Goal: Transaction & Acquisition: Purchase product/service

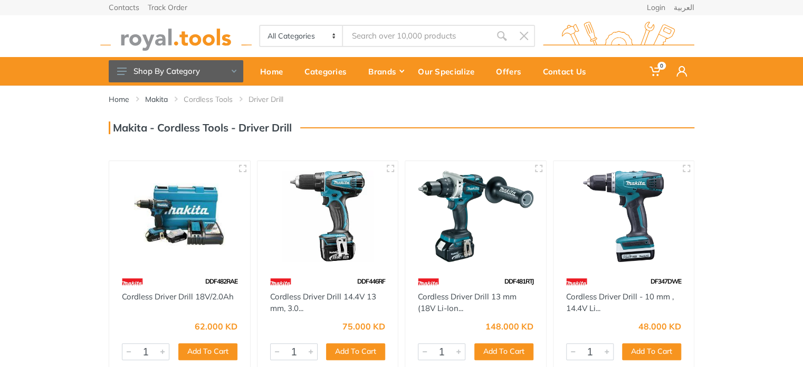
click at [258, 98] on li "Driver Drill" at bounding box center [273, 99] width 51 height 11
click at [220, 100] on link "Cordless Tools" at bounding box center [208, 99] width 49 height 11
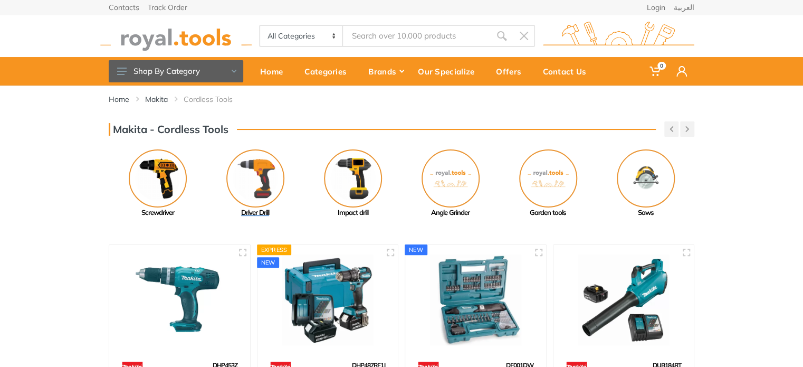
click at [247, 181] on img at bounding box center [255, 178] width 58 height 58
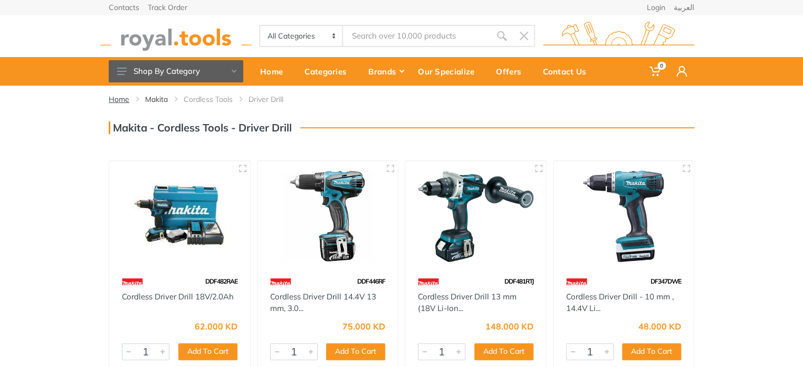
click at [124, 97] on link "Home" at bounding box center [119, 99] width 21 height 11
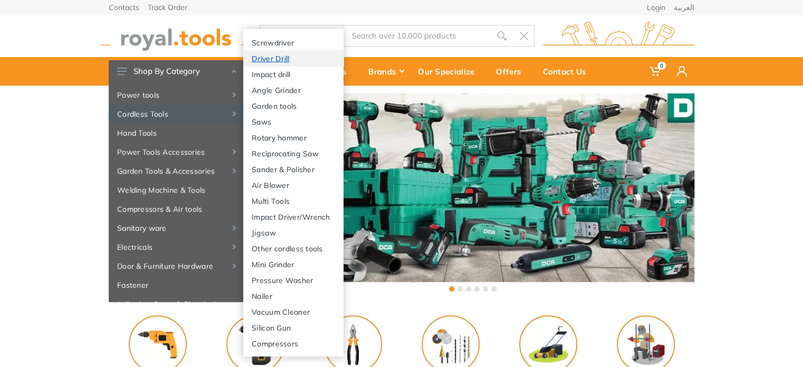
click at [287, 59] on link "Driver Drill" at bounding box center [293, 58] width 100 height 16
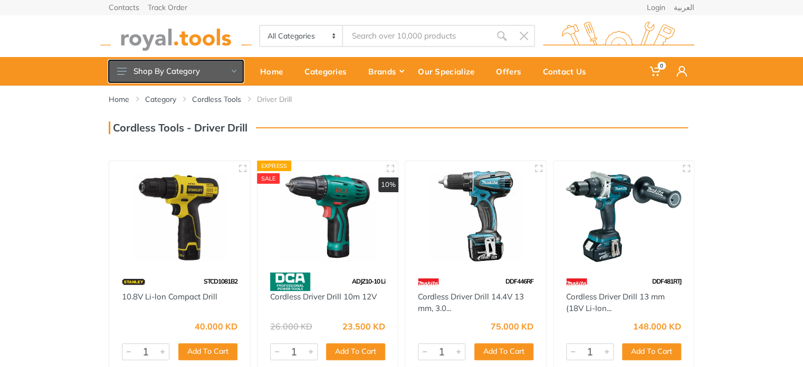
click at [226, 71] on button "Shop By Category" at bounding box center [176, 71] width 135 height 22
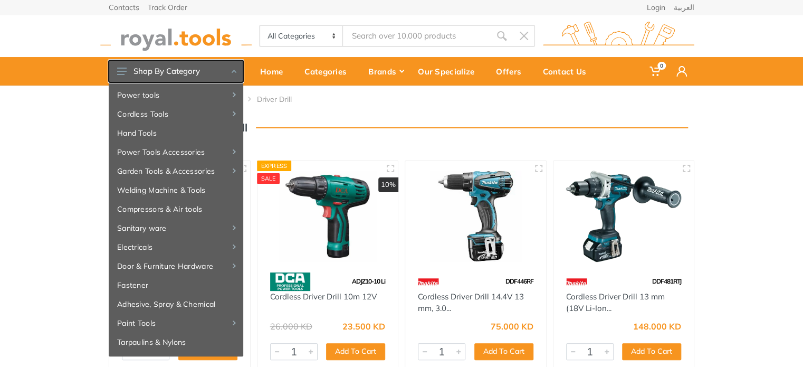
click at [224, 73] on button "Shop By Category" at bounding box center [176, 71] width 135 height 22
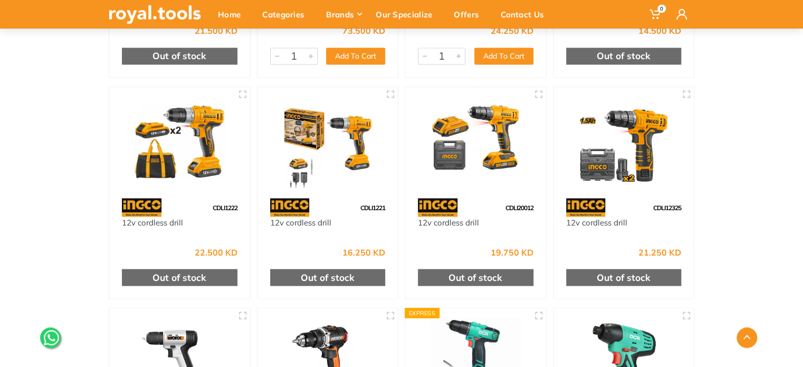
scroll to position [2946, 0]
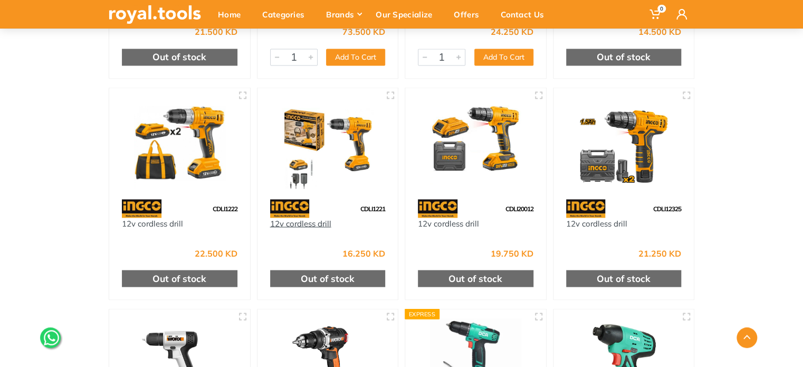
click at [309, 225] on link "12v cordless drill" at bounding box center [300, 223] width 61 height 10
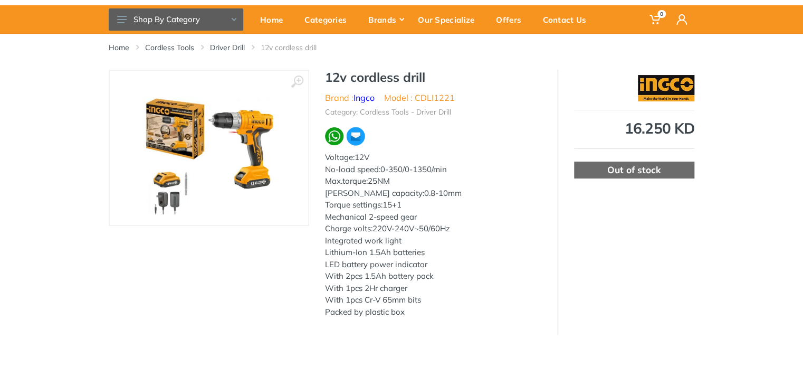
scroll to position [53, 0]
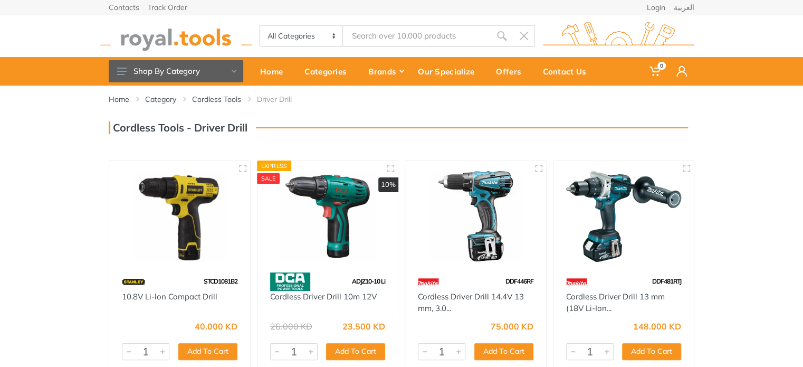
click at [313, 33] on select "All Categories Power tools Cordless Tools Hand Tools Power Tools Accessories Ga…" at bounding box center [301, 36] width 83 height 20
click at [188, 80] on button "Shop By Category" at bounding box center [176, 71] width 135 height 22
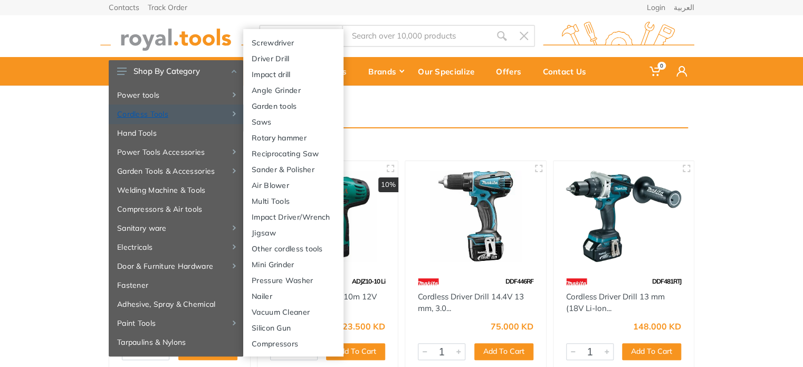
click at [167, 114] on link "Cordless Tools" at bounding box center [176, 113] width 135 height 19
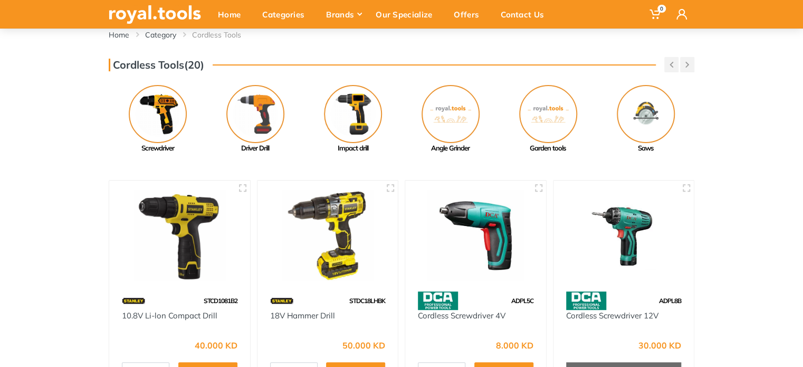
scroll to position [63, 0]
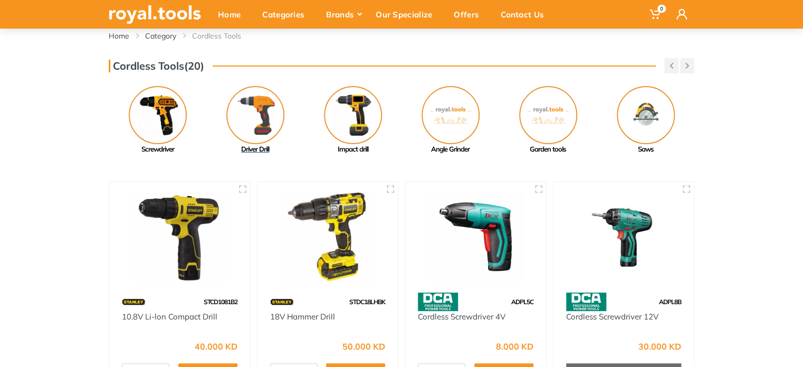
click at [262, 114] on img at bounding box center [255, 115] width 58 height 58
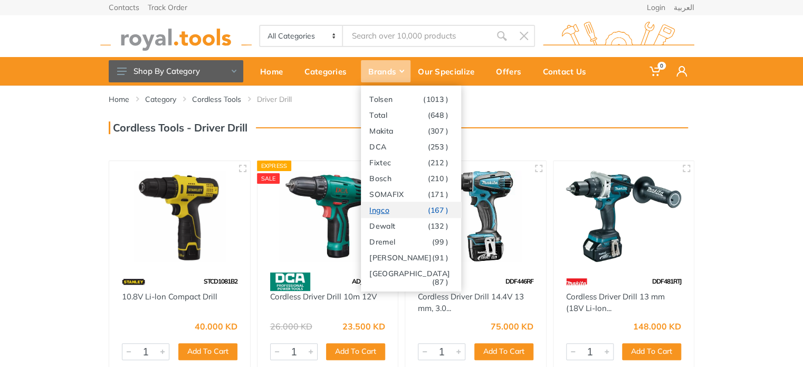
click at [397, 210] on link "Ingco (167 )" at bounding box center [411, 210] width 100 height 16
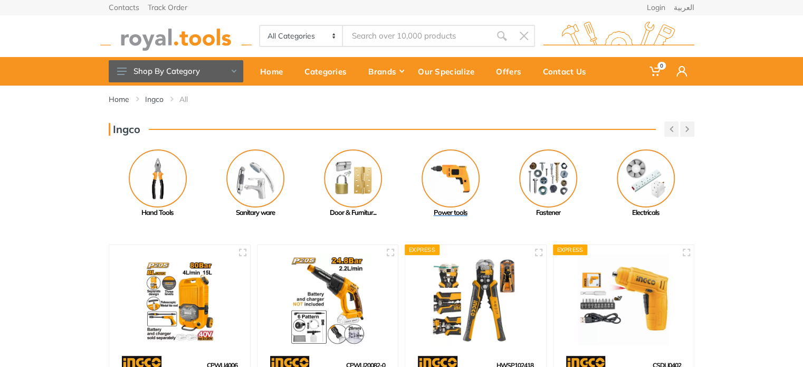
click at [454, 169] on img at bounding box center [450, 178] width 58 height 58
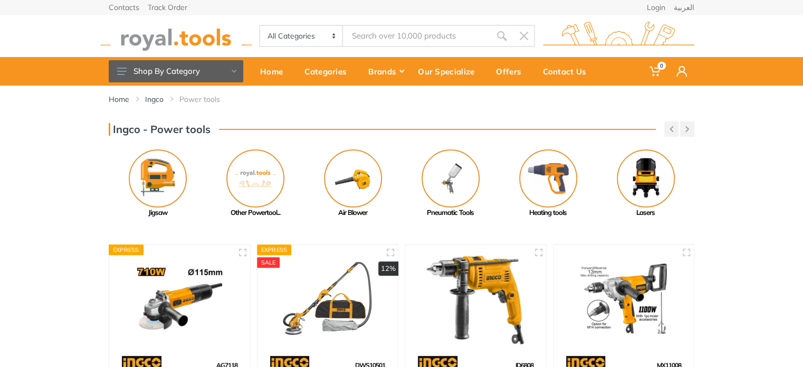
click at [684, 120] on div "Home Ingco Power tools" at bounding box center [401, 103] width 601 height 36
click at [688, 129] on icon "button" at bounding box center [687, 129] width 4 height 6
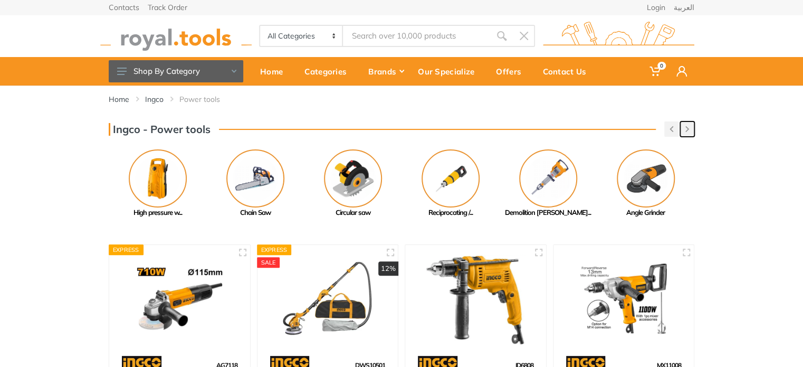
click at [688, 130] on icon "button" at bounding box center [687, 129] width 4 height 6
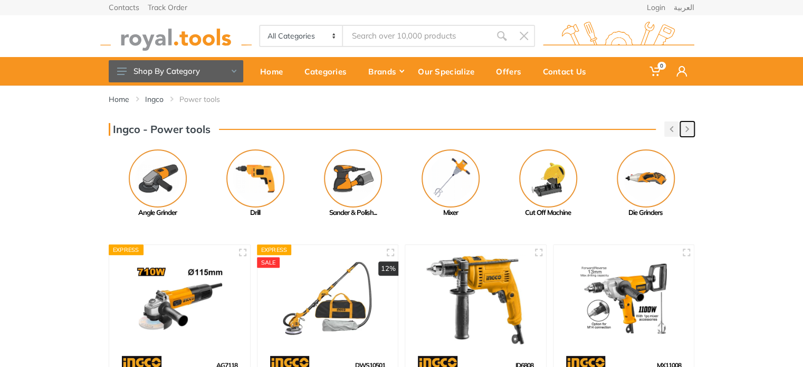
click at [688, 130] on icon "button" at bounding box center [687, 129] width 4 height 6
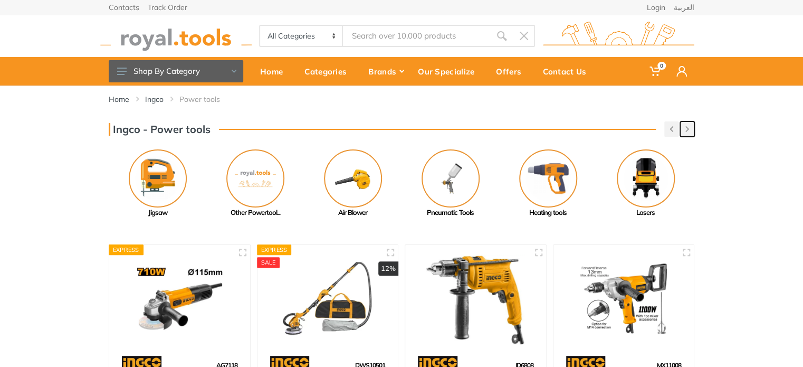
click at [682, 128] on button "button" at bounding box center [687, 128] width 14 height 15
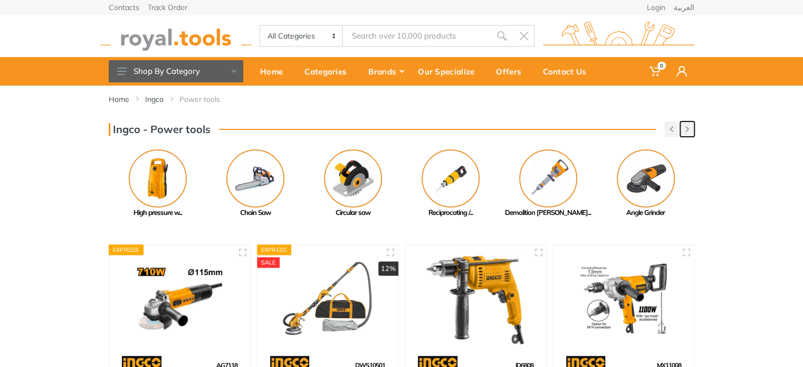
click at [682, 128] on button "button" at bounding box center [687, 128] width 14 height 15
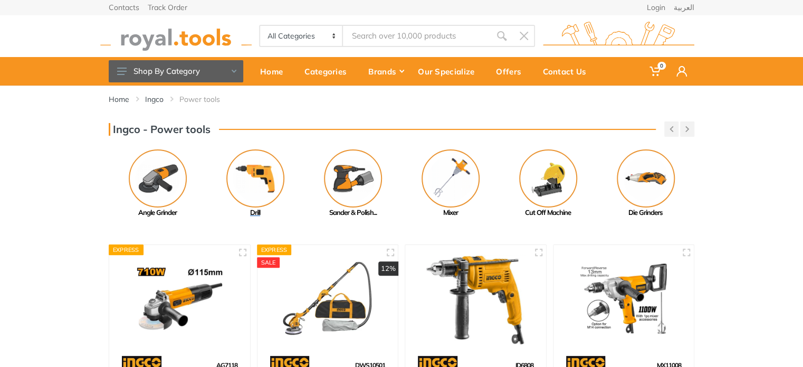
click at [265, 175] on img at bounding box center [255, 178] width 58 height 58
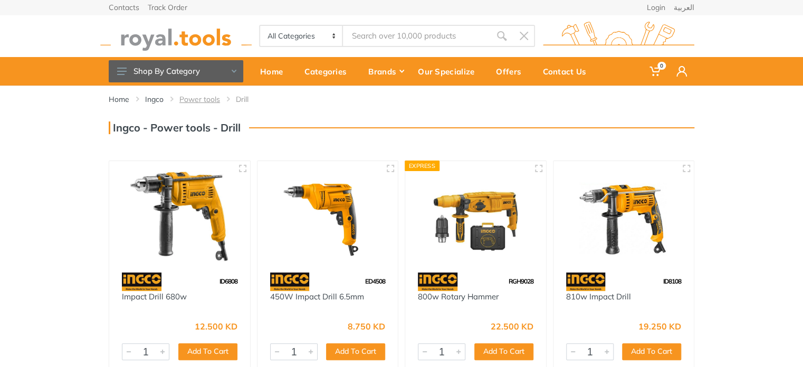
click at [198, 104] on link "Power tools" at bounding box center [199, 99] width 41 height 11
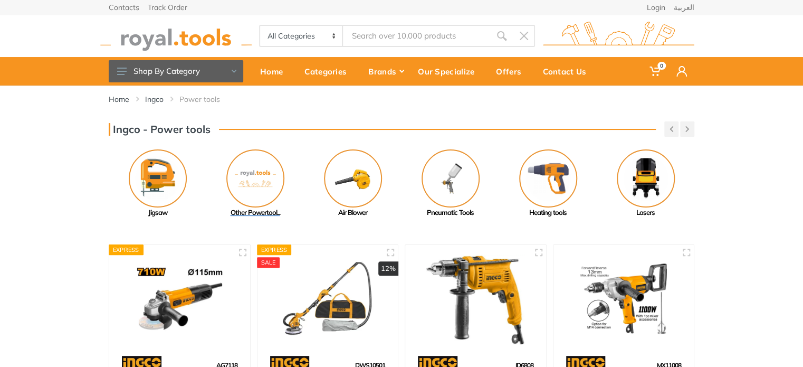
click at [269, 180] on img at bounding box center [255, 178] width 58 height 58
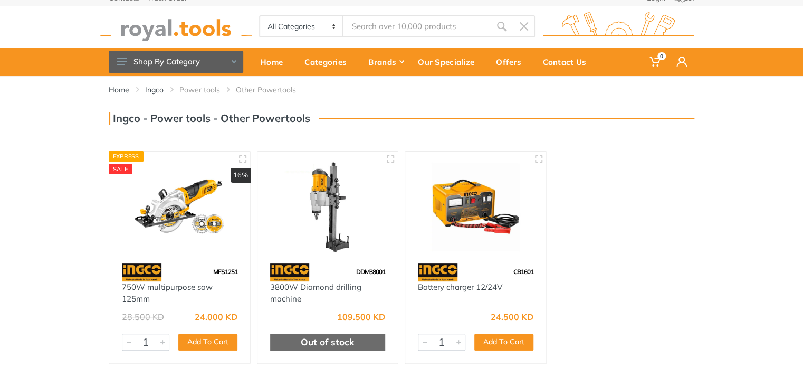
scroll to position [8, 0]
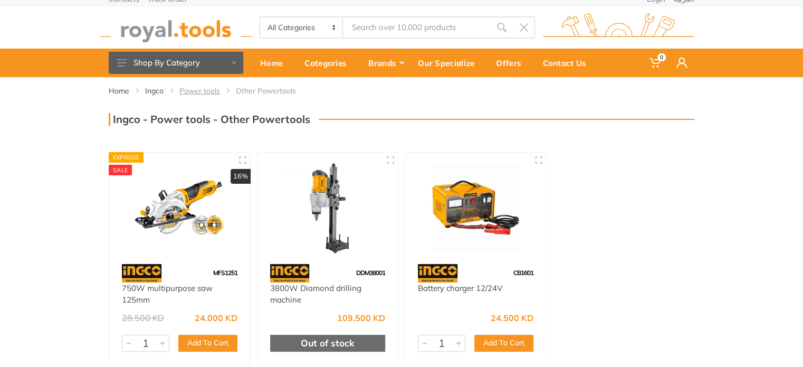
click at [207, 92] on link "Power tools" at bounding box center [199, 90] width 41 height 11
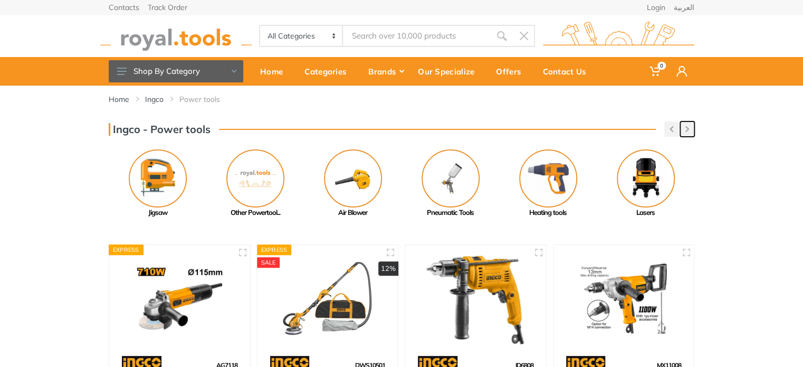
click at [688, 126] on icon "button" at bounding box center [687, 129] width 4 height 6
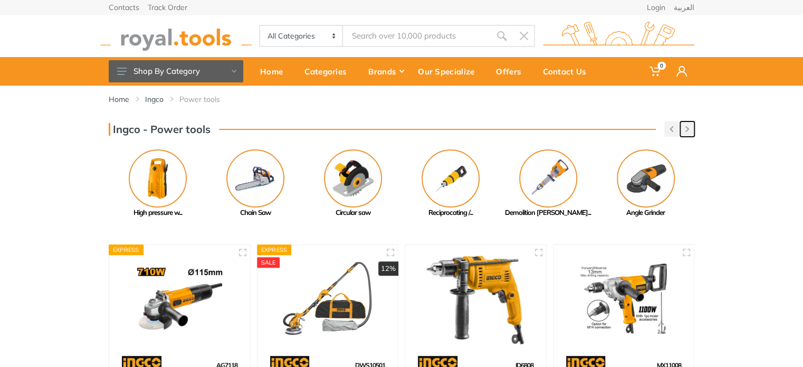
click at [688, 126] on icon "button" at bounding box center [687, 129] width 4 height 6
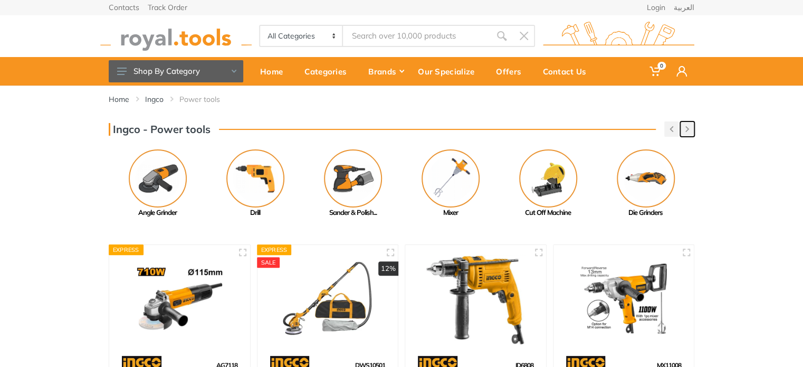
click at [688, 126] on icon "button" at bounding box center [687, 129] width 4 height 6
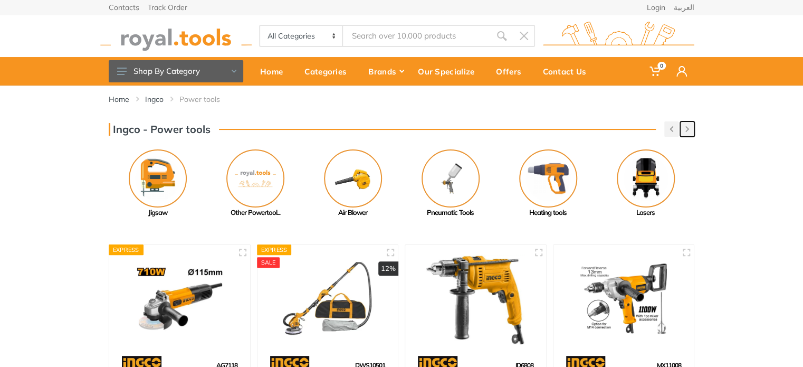
click at [688, 126] on icon "button" at bounding box center [687, 129] width 4 height 6
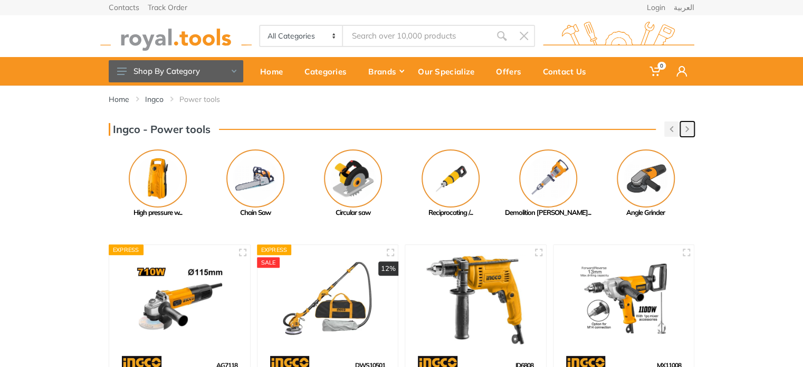
click at [688, 126] on icon "button" at bounding box center [687, 129] width 4 height 6
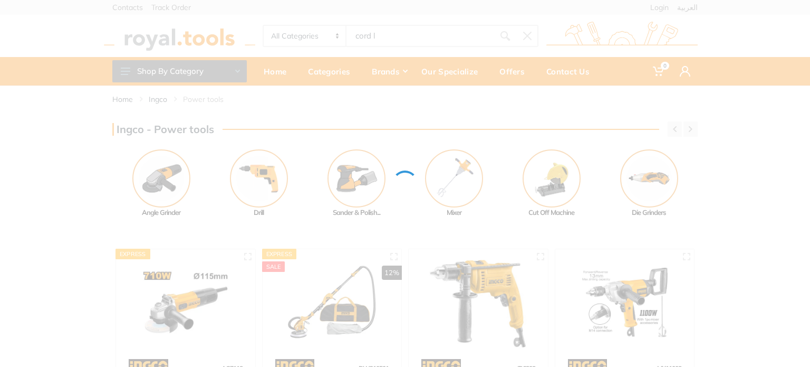
type input "cord le"
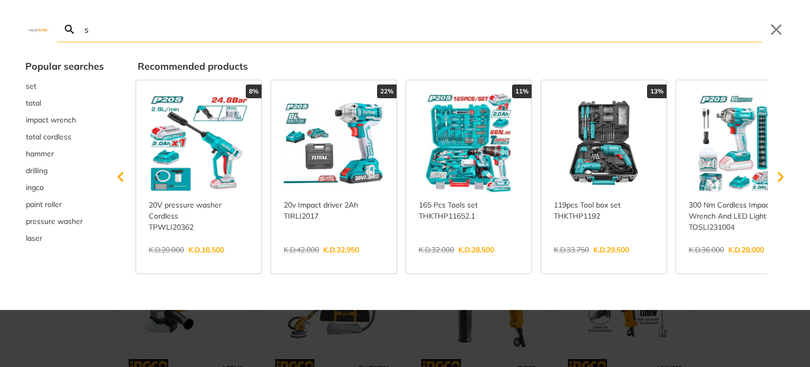
type input "s"
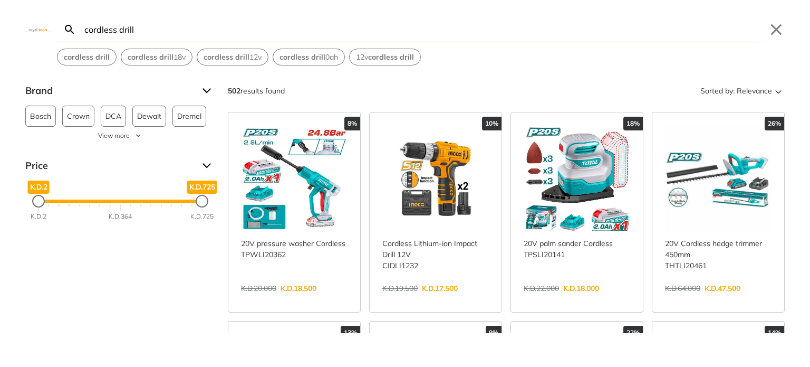
type input "cordless drill"
drag, startPoint x: 203, startPoint y: 200, endPoint x: 44, endPoint y: 227, distance: 161.0
click at [44, 203] on div "K.D.2 K.D.2 K.D.24 K.D.2 - K.D.24 K.D.2 K.D.364 K.D.725" at bounding box center [120, 200] width 165 height 3
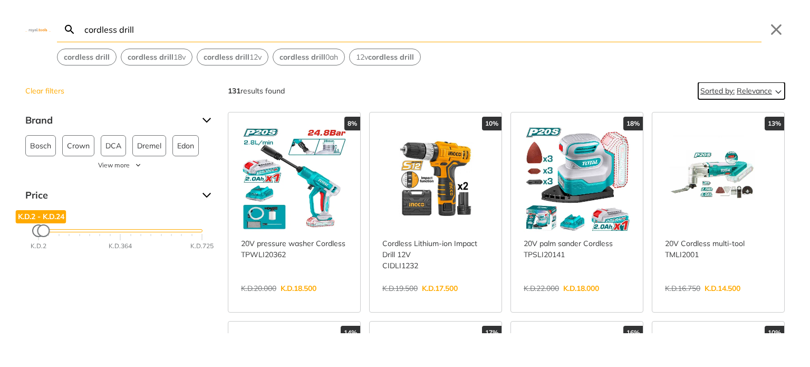
click at [749, 91] on span "Relevance" at bounding box center [754, 90] width 35 height 17
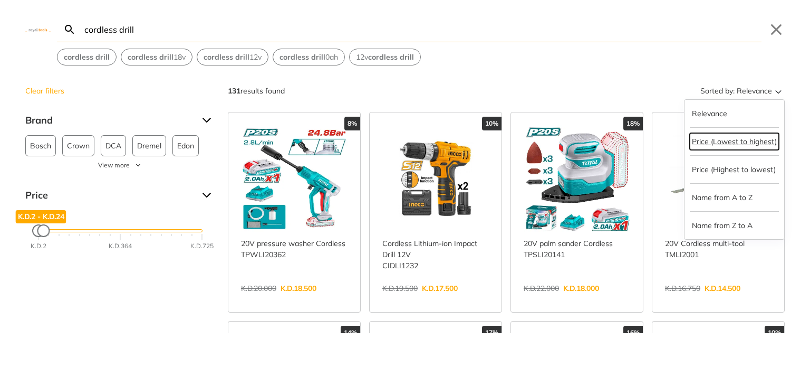
click at [737, 146] on button "Price (Lowest to highest)" at bounding box center [734, 141] width 89 height 17
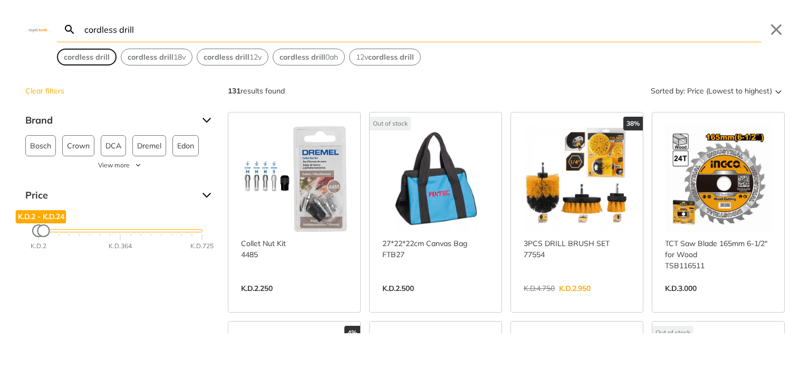
click at [107, 57] on strong "cordless drill" at bounding box center [87, 56] width 46 height 9
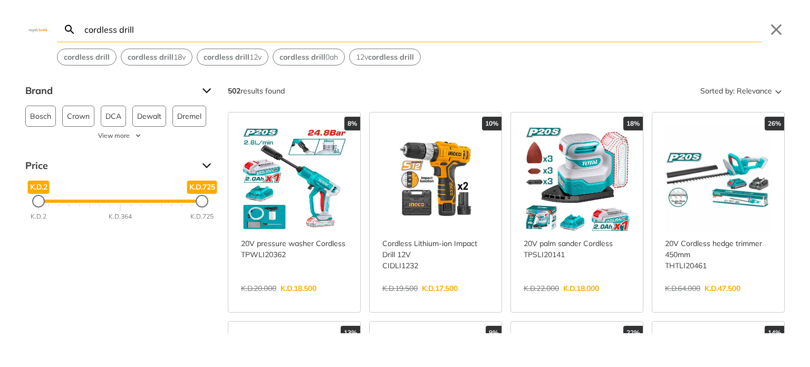
click at [203, 92] on div "Brand" at bounding box center [120, 90] width 190 height 17
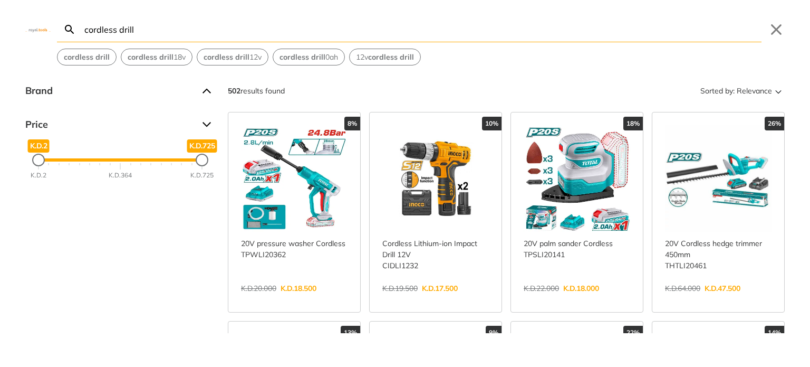
click at [203, 92] on div "Brand" at bounding box center [120, 90] width 190 height 17
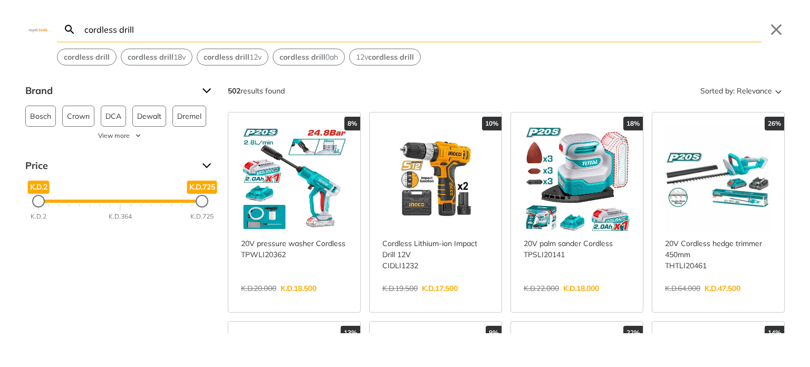
click at [71, 26] on icon "Search" at bounding box center [69, 28] width 9 height 9
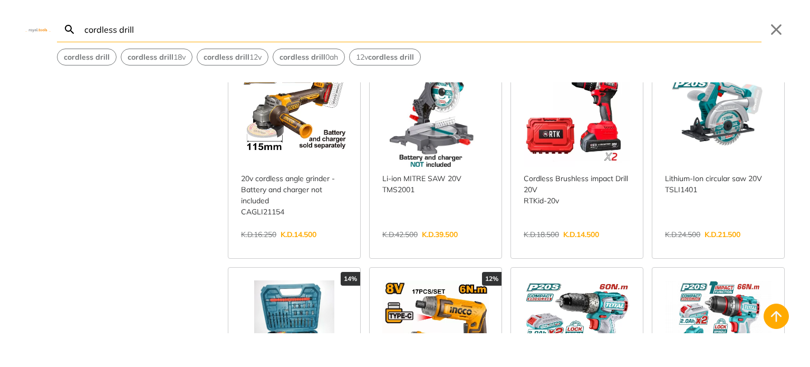
scroll to position [1099, 0]
click at [549, 245] on link "View more →" at bounding box center [577, 245] width 107 height 0
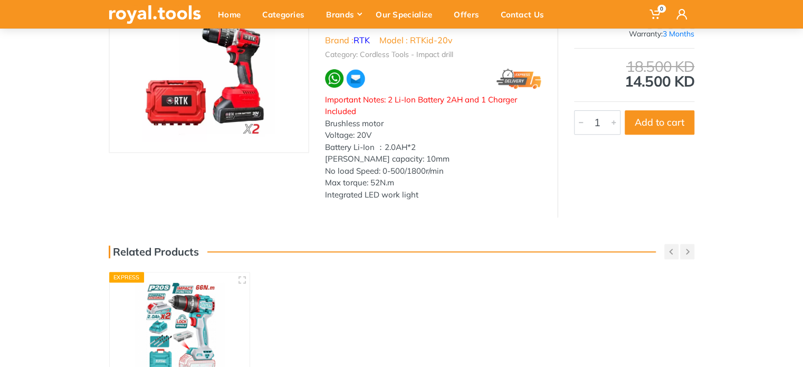
scroll to position [130, 0]
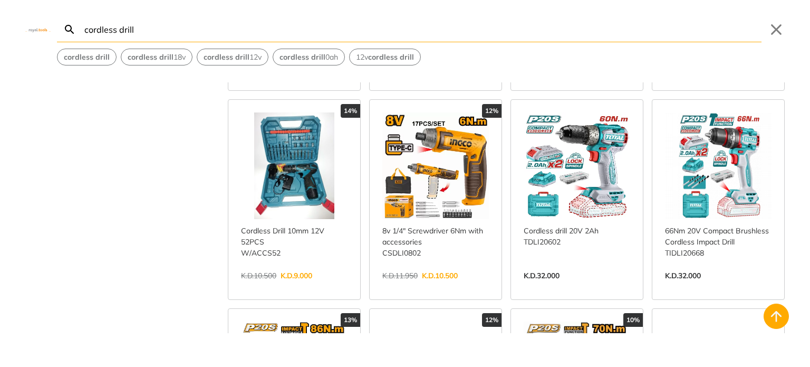
scroll to position [1266, 0]
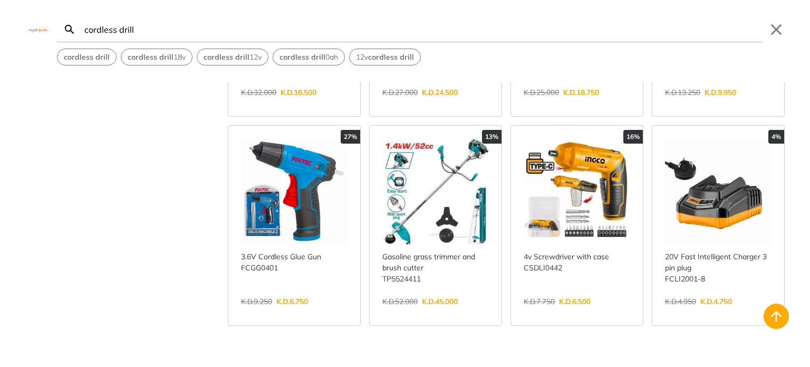
scroll to position [2088, 0]
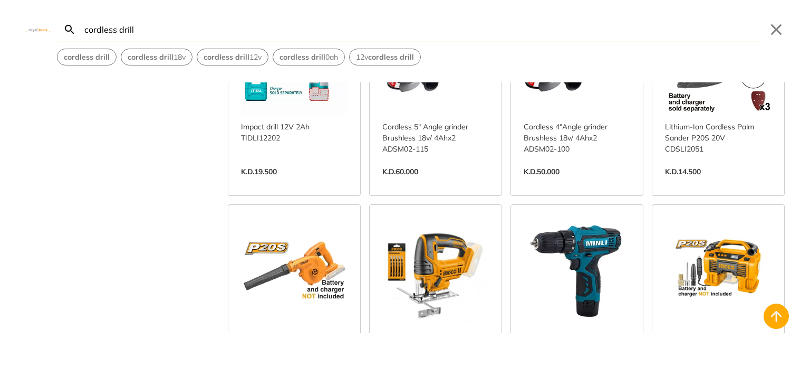
scroll to position [6007, 0]
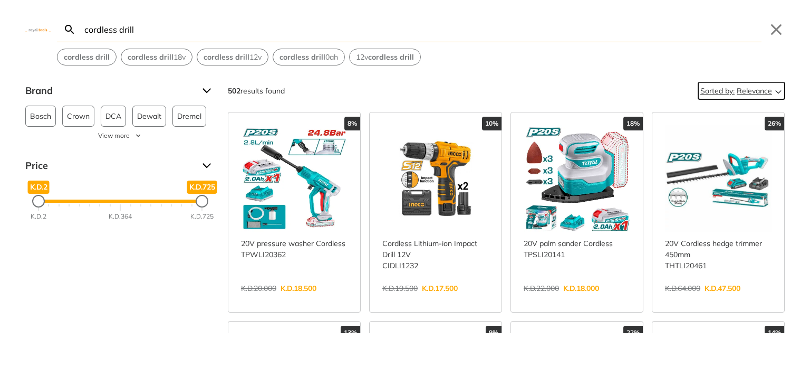
click at [751, 91] on span "Relevance" at bounding box center [754, 90] width 35 height 17
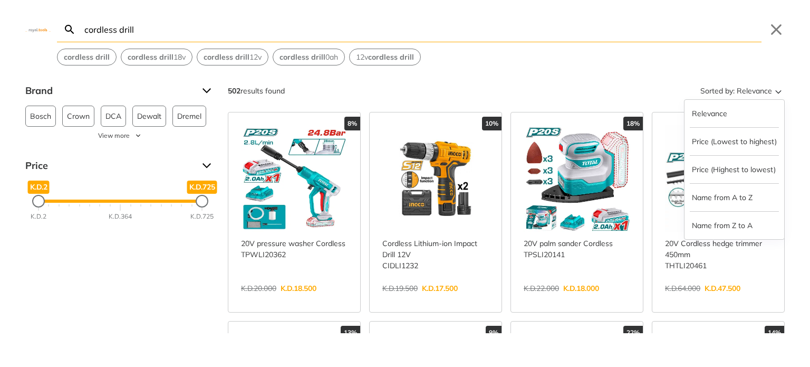
click at [738, 153] on div "Price (Lowest to highest)" at bounding box center [734, 142] width 89 height 28
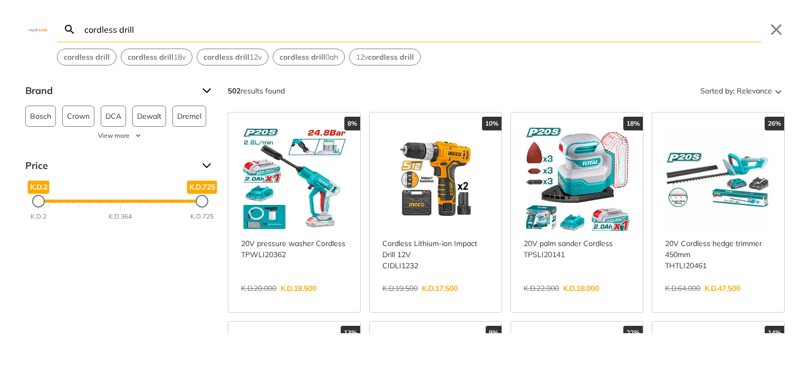
click at [737, 299] on link "View more →" at bounding box center [718, 299] width 107 height 0
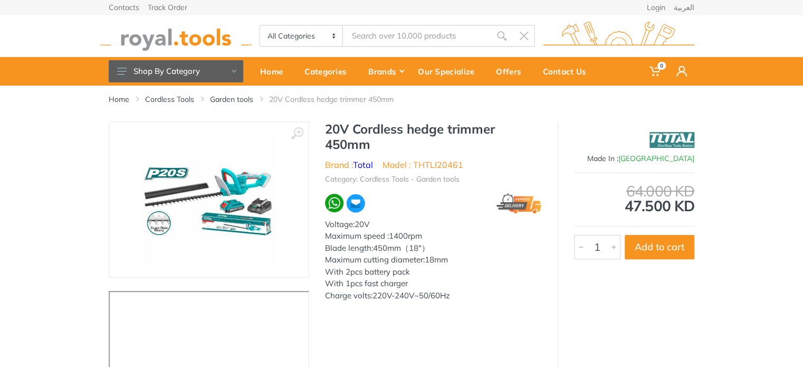
click at [407, 34] on input "Site search" at bounding box center [417, 36] width 148 height 22
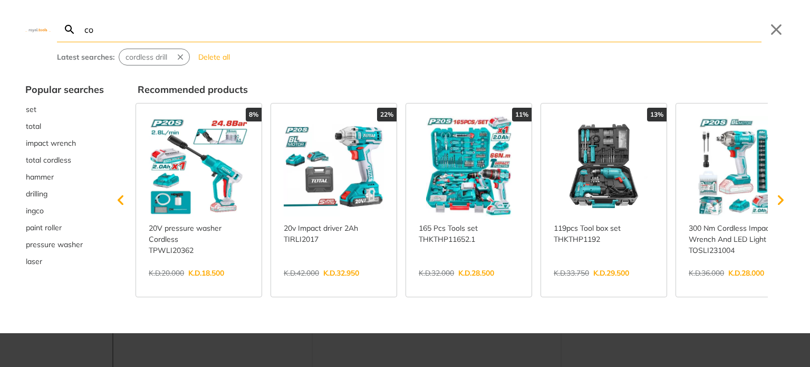
type input "cor"
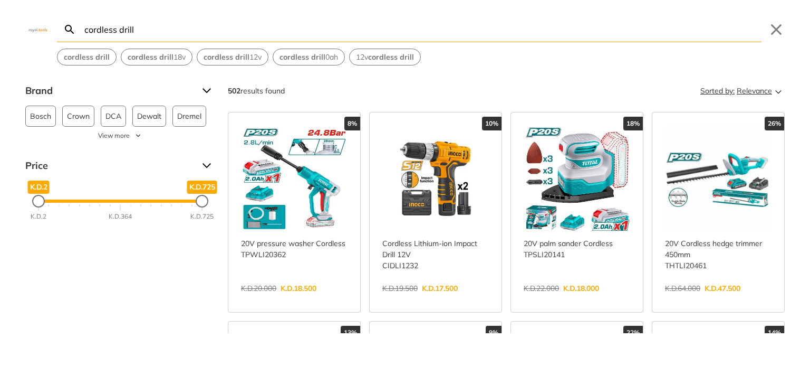
type input "cordless drill"
click at [752, 89] on span "Relevance" at bounding box center [754, 90] width 35 height 17
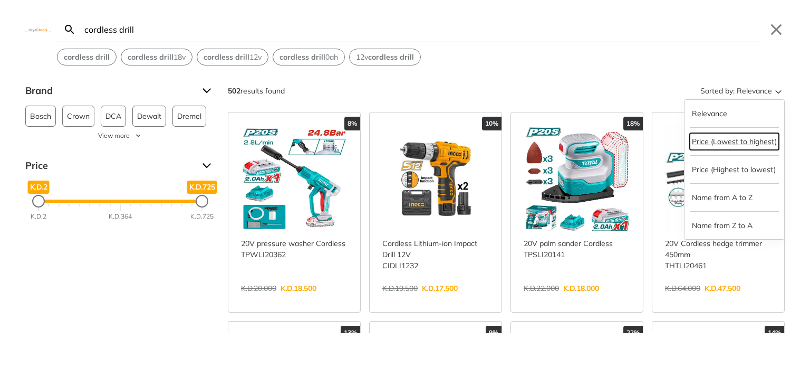
click at [721, 136] on button "Price (Lowest to highest)" at bounding box center [734, 141] width 89 height 17
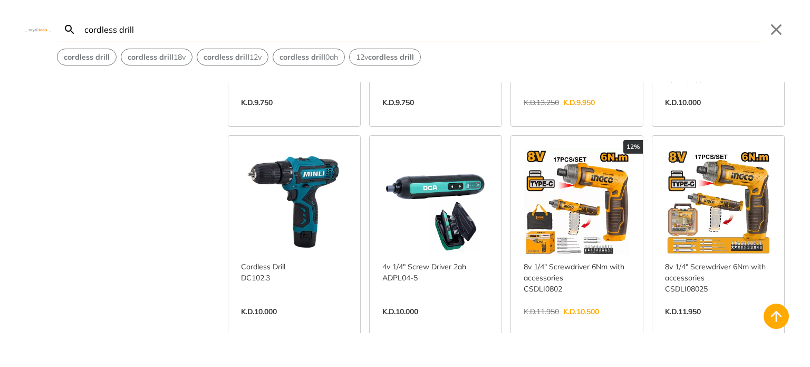
scroll to position [1439, 0]
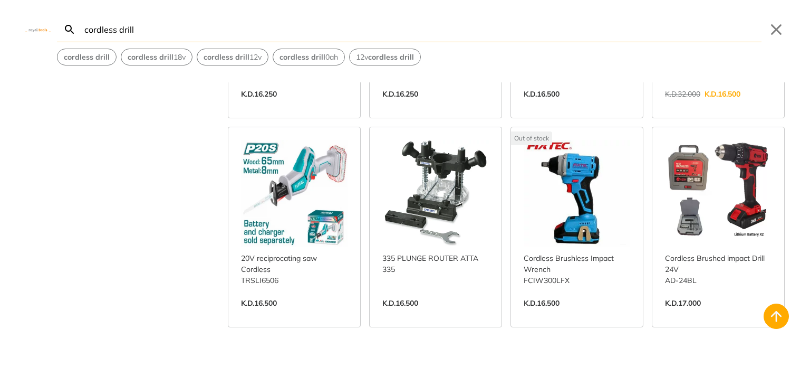
scroll to position [3573, 0]
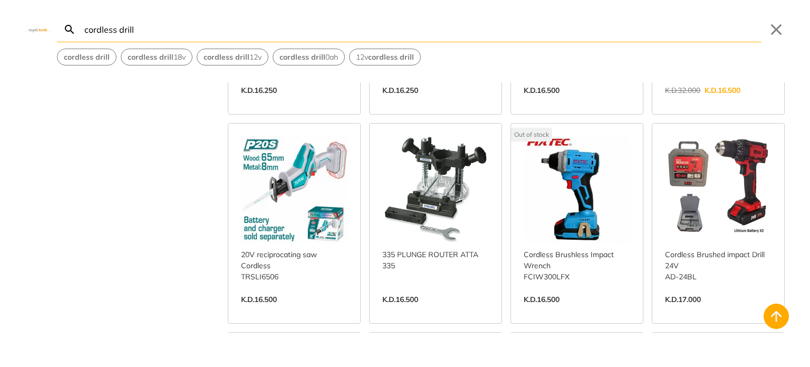
click at [694, 310] on link "View more →" at bounding box center [718, 310] width 107 height 0
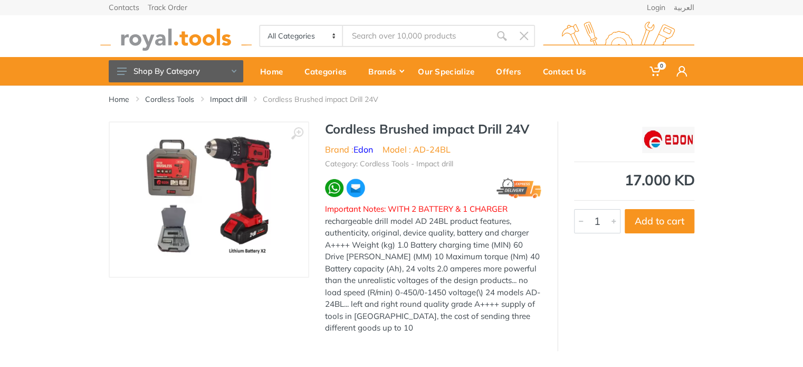
click at [180, 226] on img at bounding box center [208, 199] width 133 height 133
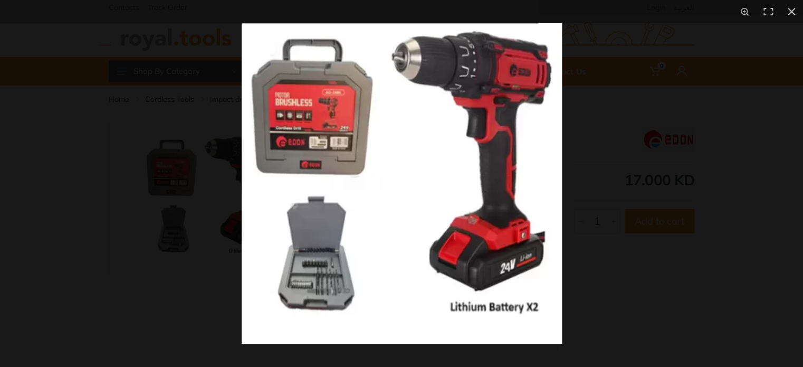
click at [325, 284] on img at bounding box center [402, 183] width 320 height 320
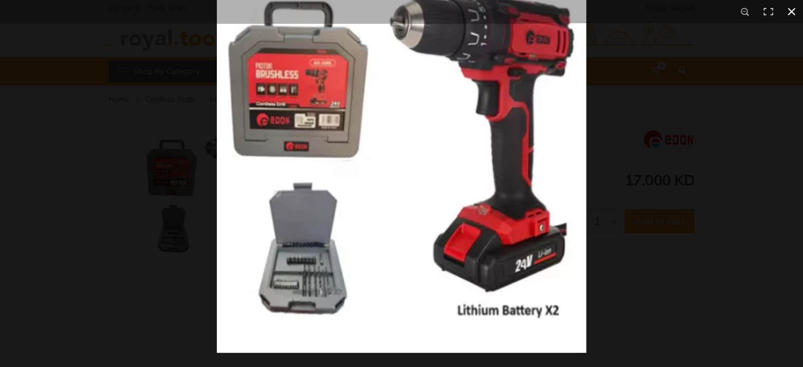
click at [141, 255] on div at bounding box center [401, 183] width 803 height 367
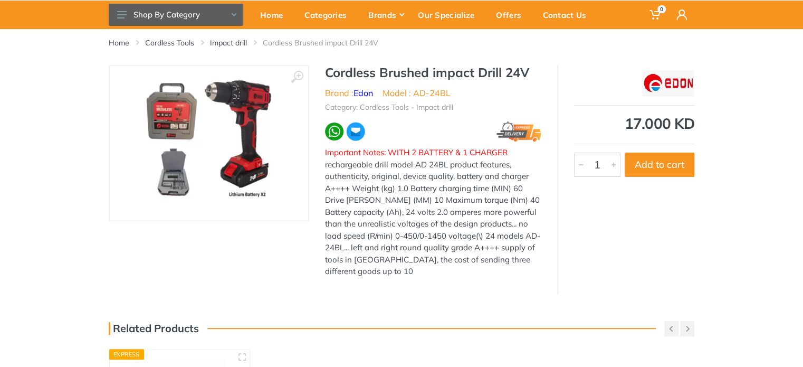
scroll to position [38, 0]
